Goal: Task Accomplishment & Management: Manage account settings

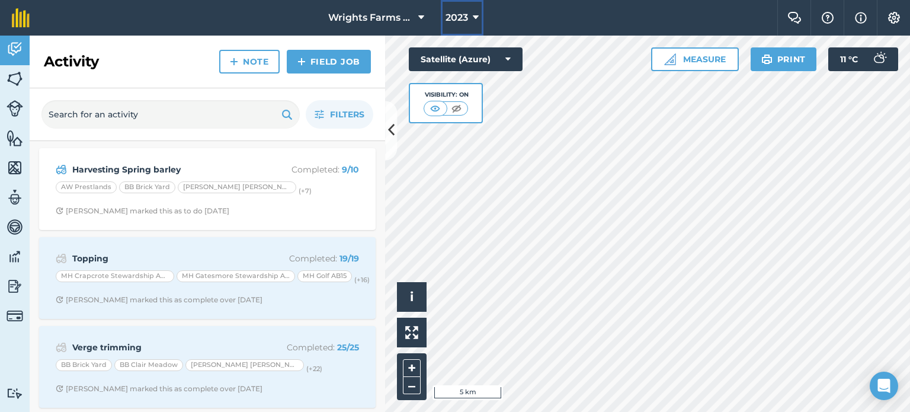
click at [475, 11] on icon at bounding box center [476, 18] width 6 height 14
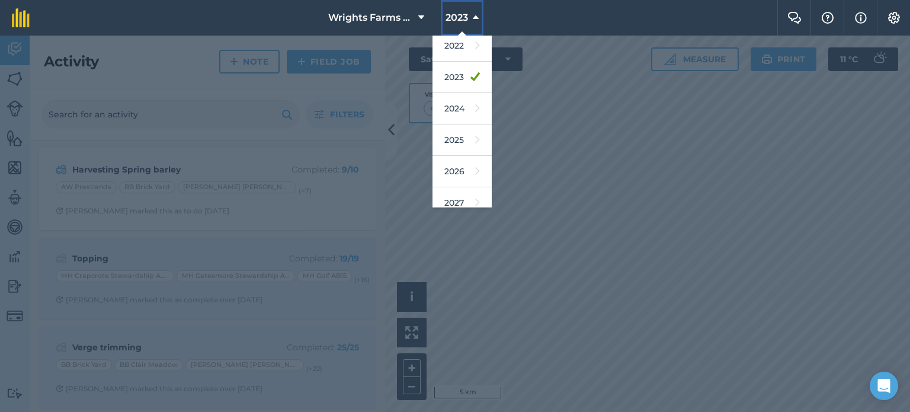
scroll to position [172, 0]
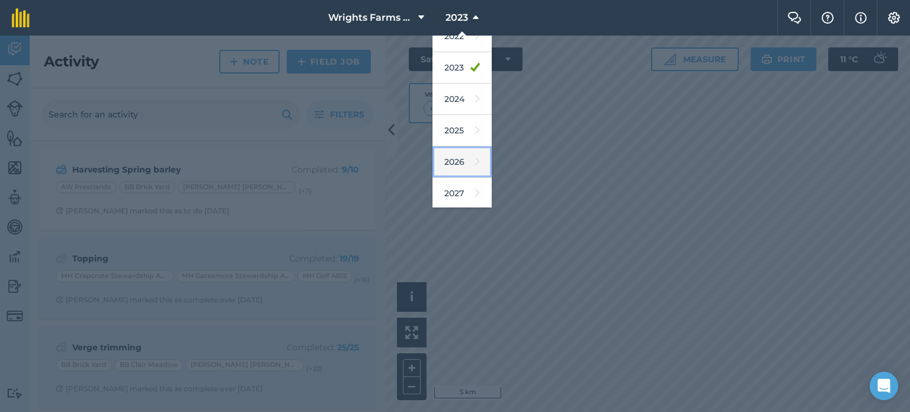
click at [459, 167] on link "2026" at bounding box center [462, 161] width 59 height 31
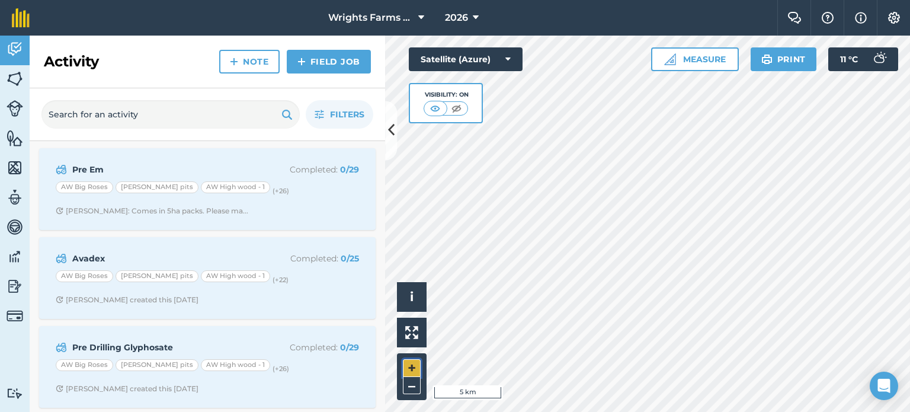
click at [413, 366] on button "+" at bounding box center [412, 368] width 18 height 18
click at [495, 411] on html "Wrights Farms Contracting 2026 Farm Chat Help Info Settings Wrights Farms Contr…" at bounding box center [455, 206] width 910 height 412
click at [788, 56] on button "Print" at bounding box center [784, 59] width 66 height 24
